Goal: Obtain resource: Download file/media

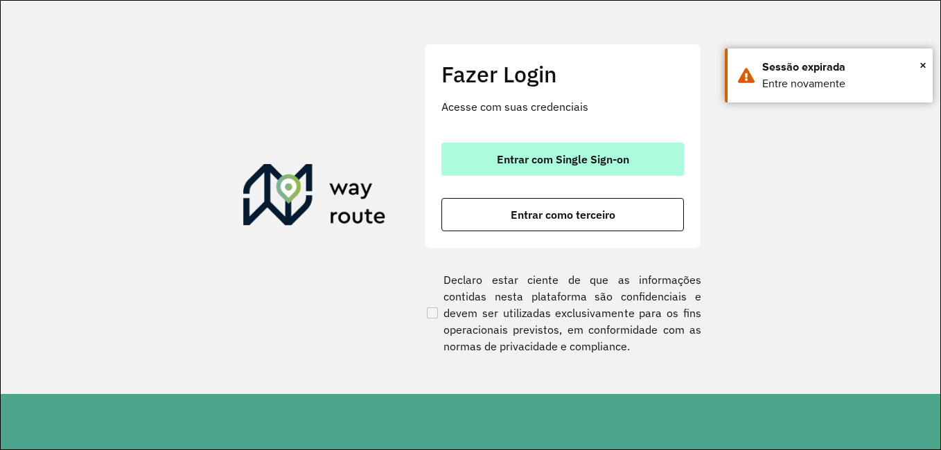
click at [603, 167] on button "Entrar com Single Sign-on" at bounding box center [562, 159] width 242 height 33
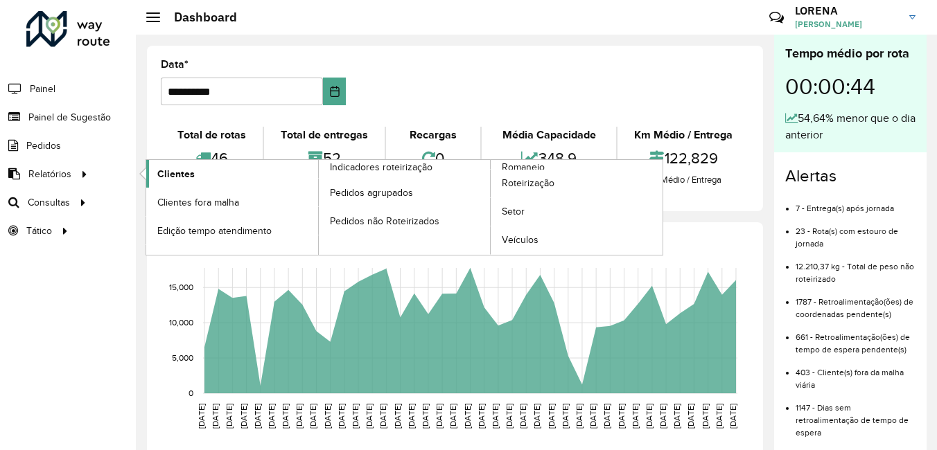
click at [195, 163] on link "Clientes" at bounding box center [232, 174] width 172 height 28
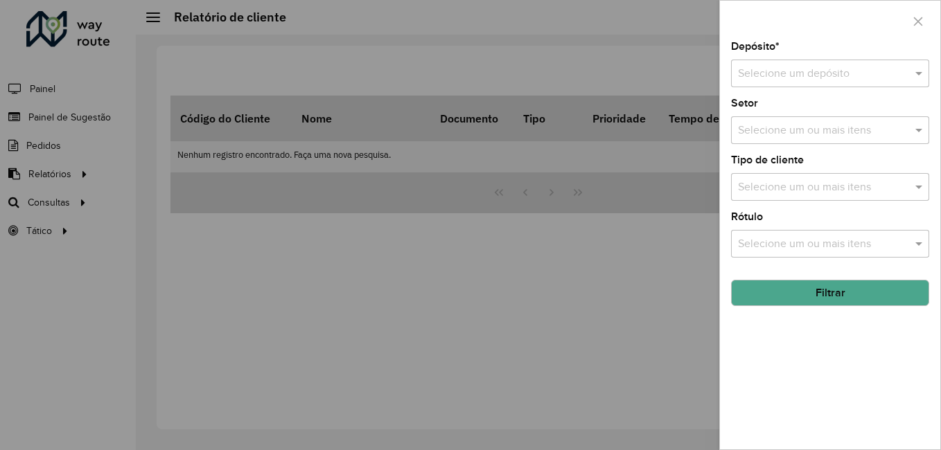
click at [801, 81] on input "text" at bounding box center [816, 74] width 157 height 17
click at [795, 105] on div "CDI Louveira" at bounding box center [829, 114] width 197 height 24
click at [809, 290] on button "Filtrar" at bounding box center [830, 293] width 198 height 26
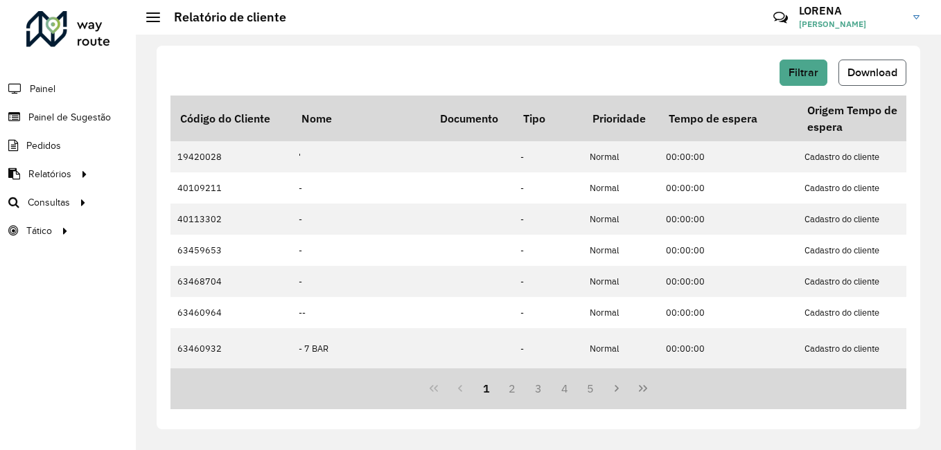
click at [882, 61] on button "Download" at bounding box center [872, 73] width 68 height 26
click at [844, 76] on button "Download" at bounding box center [872, 73] width 68 height 26
